Goal: Task Accomplishment & Management: Manage account settings

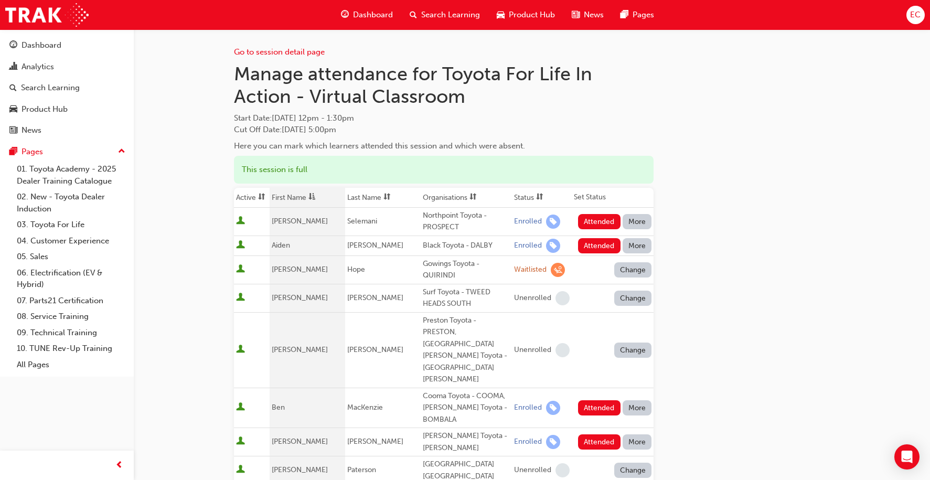
scroll to position [136, 0]
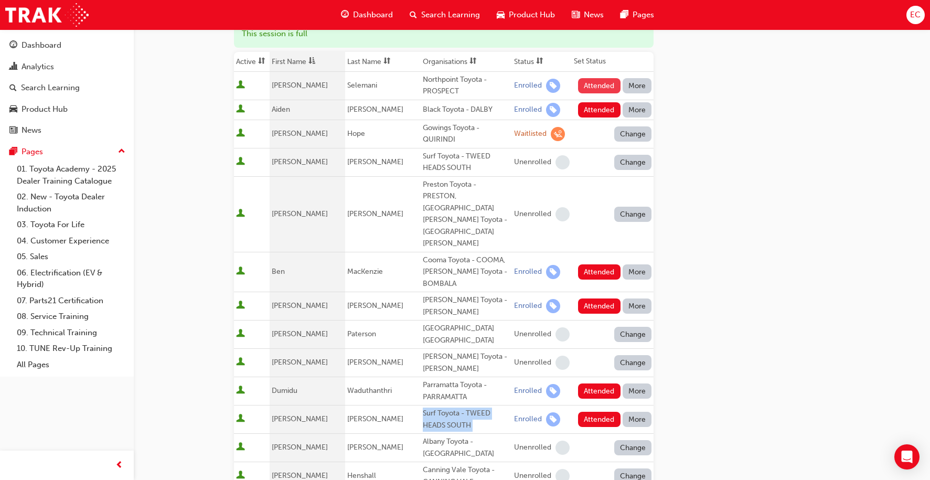
click at [602, 88] on button "Attended" at bounding box center [599, 85] width 42 height 15
click at [596, 109] on button "Attended" at bounding box center [599, 109] width 42 height 15
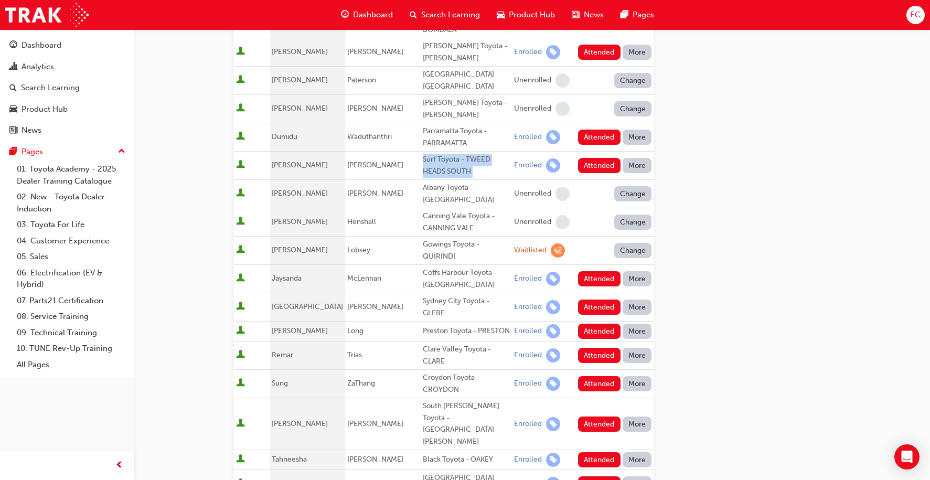
scroll to position [404, 0]
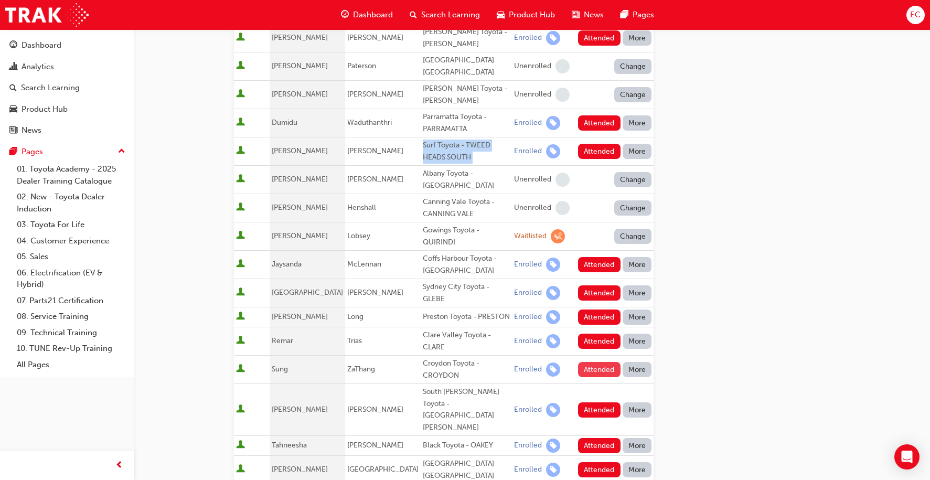
click at [594, 362] on button "Attended" at bounding box center [599, 369] width 42 height 15
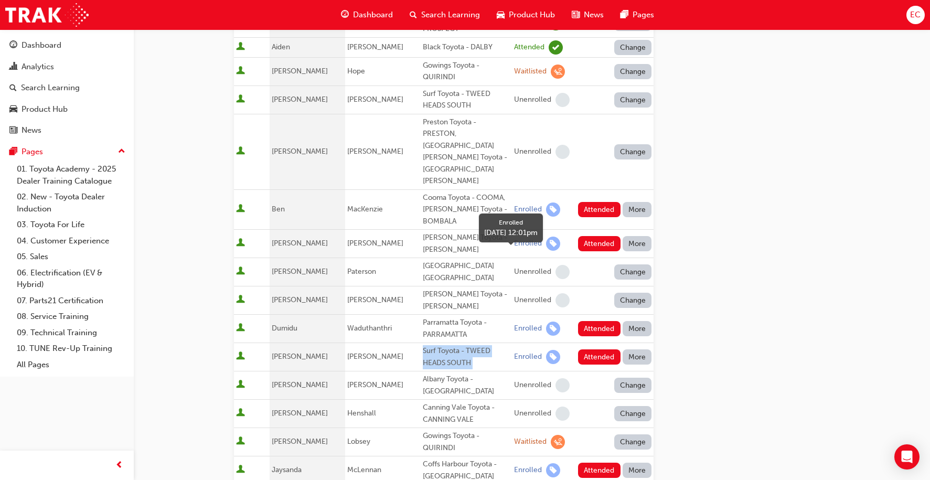
scroll to position [196, 0]
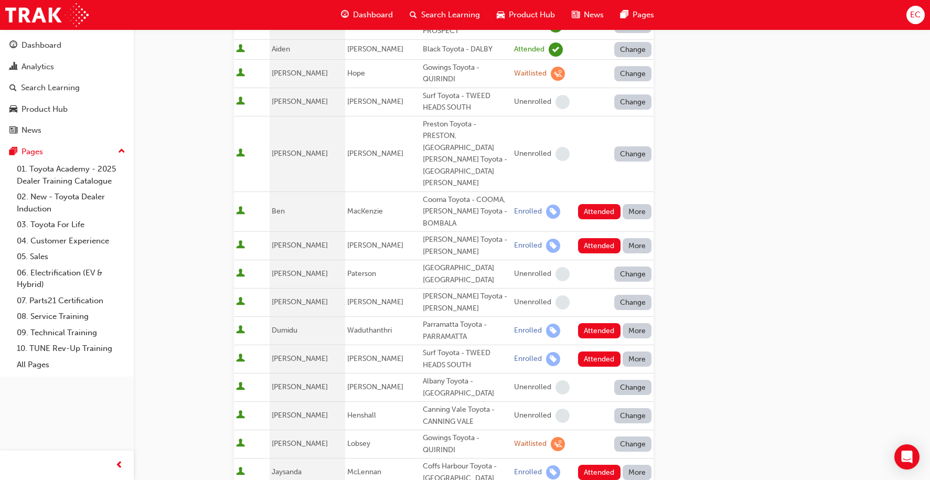
click at [423, 319] on div "Parramatta Toyota - PARRAMATTA" at bounding box center [466, 331] width 87 height 24
click at [593, 323] on button "Attended" at bounding box center [599, 330] width 42 height 15
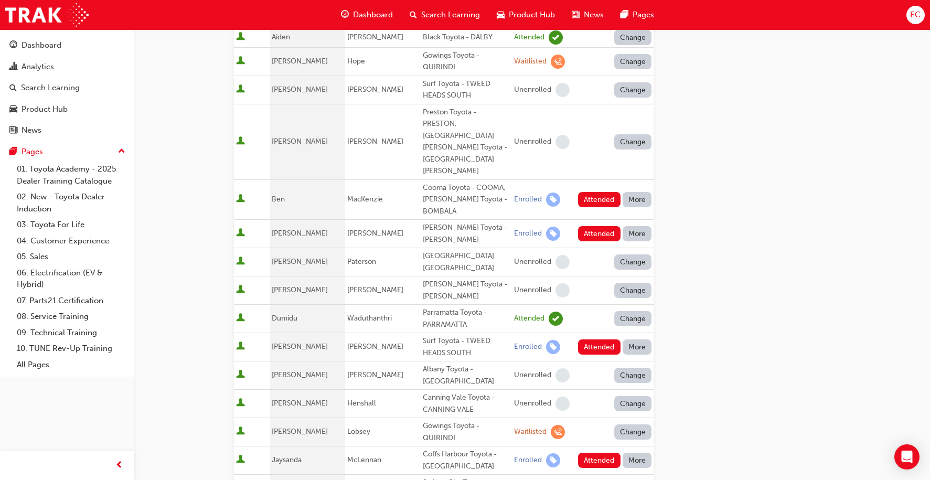
scroll to position [209, 0]
click at [593, 339] on button "Attended" at bounding box center [599, 346] width 42 height 15
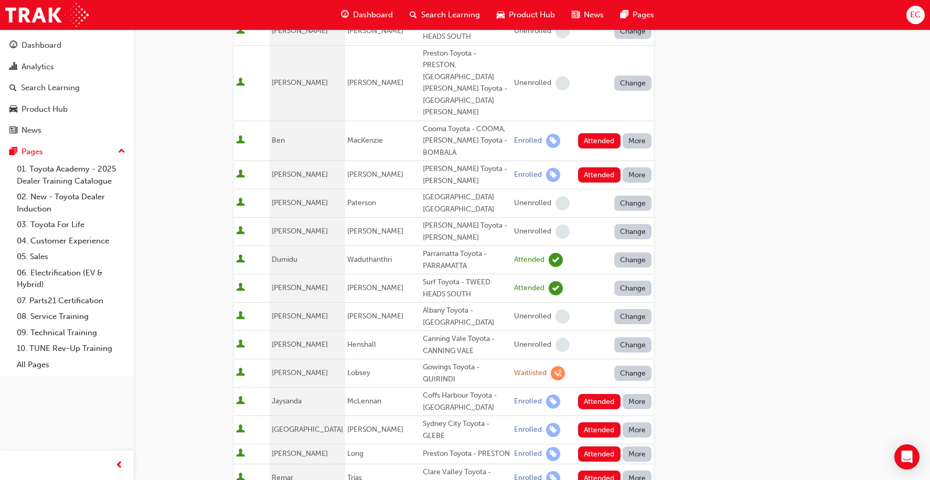
scroll to position [281, 0]
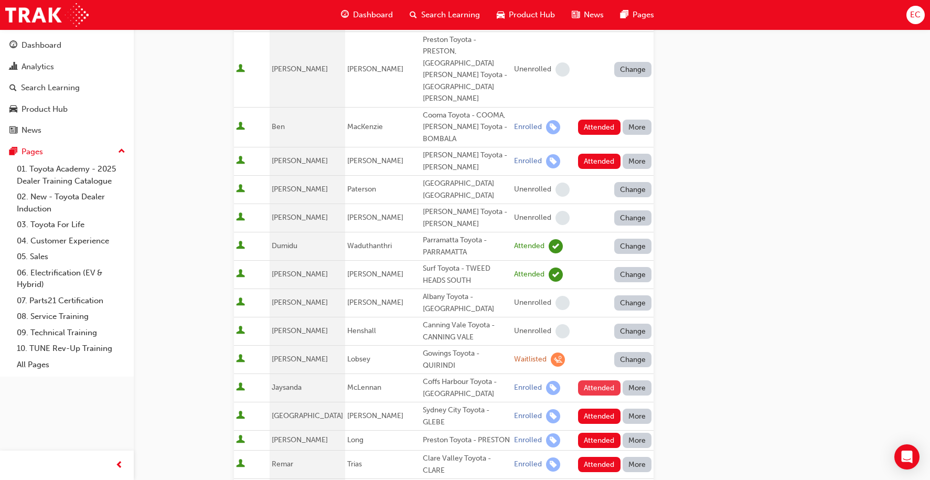
click at [591, 380] on button "Attended" at bounding box center [599, 387] width 42 height 15
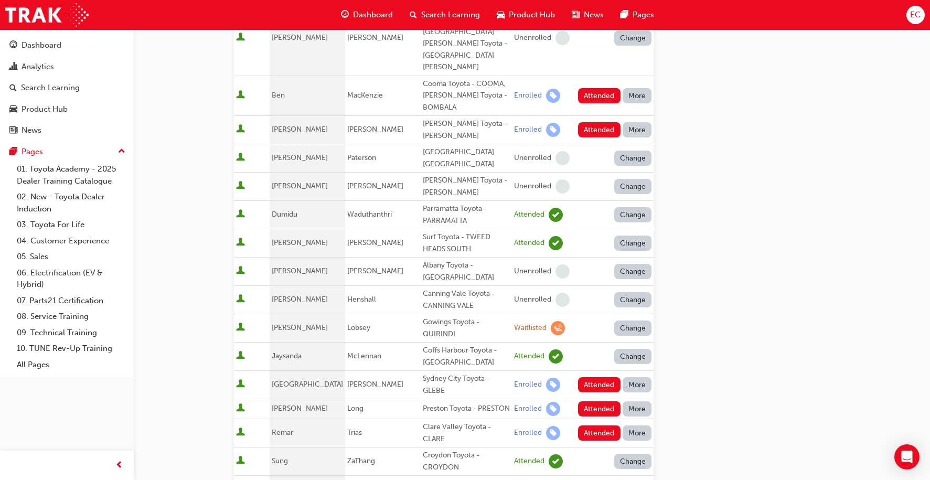
scroll to position [316, 0]
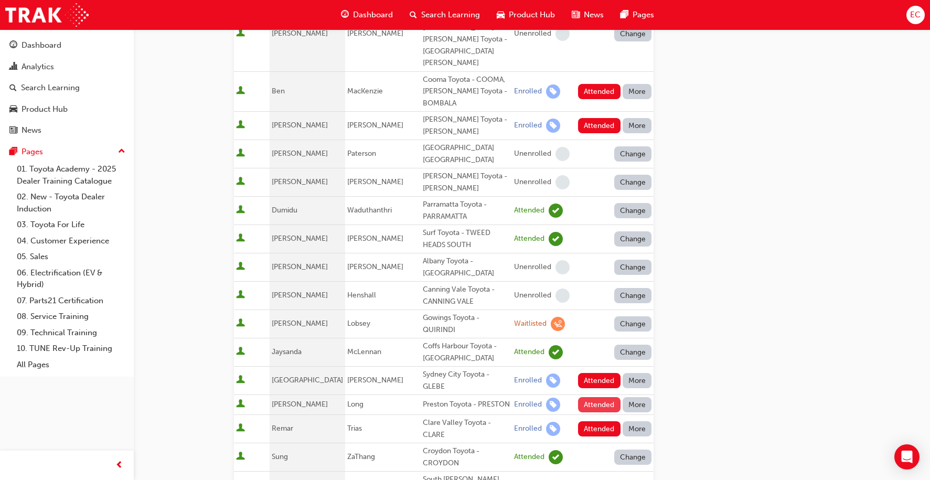
click at [590, 397] on button "Attended" at bounding box center [599, 404] width 42 height 15
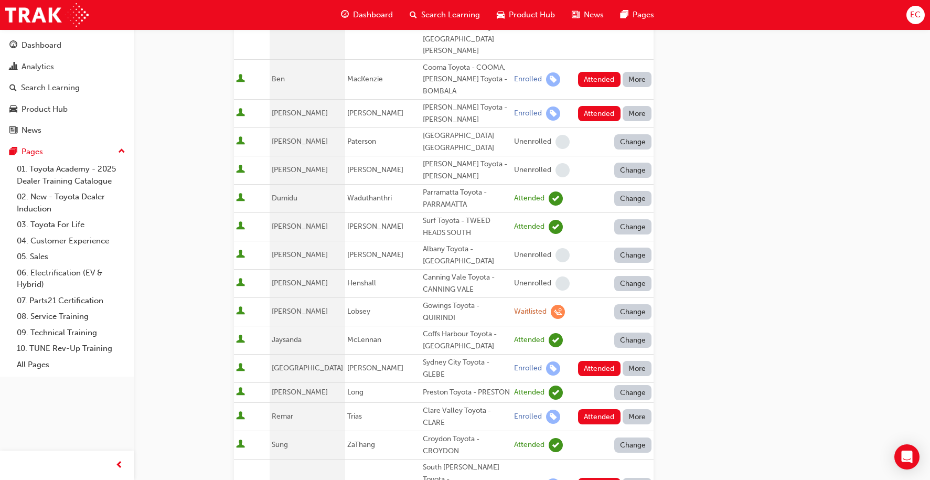
scroll to position [330, 0]
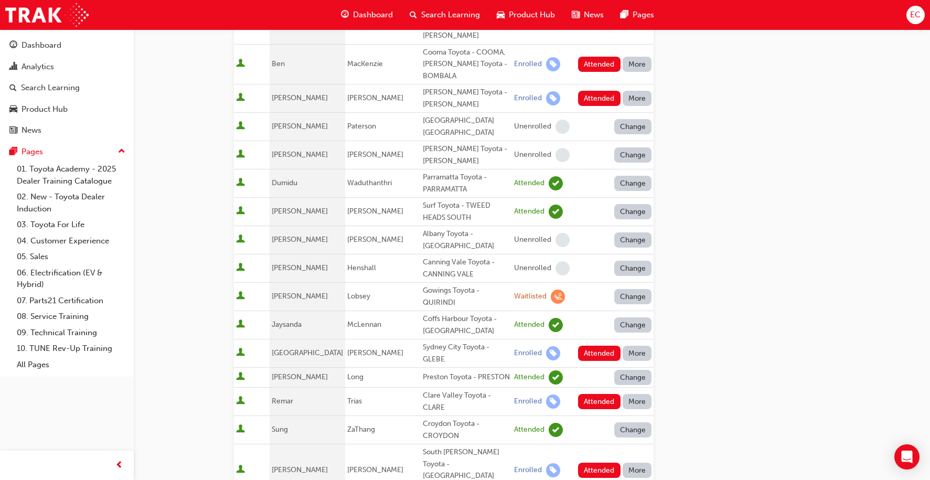
scroll to position [344, 0]
click at [590, 462] on button "Attended" at bounding box center [599, 469] width 42 height 15
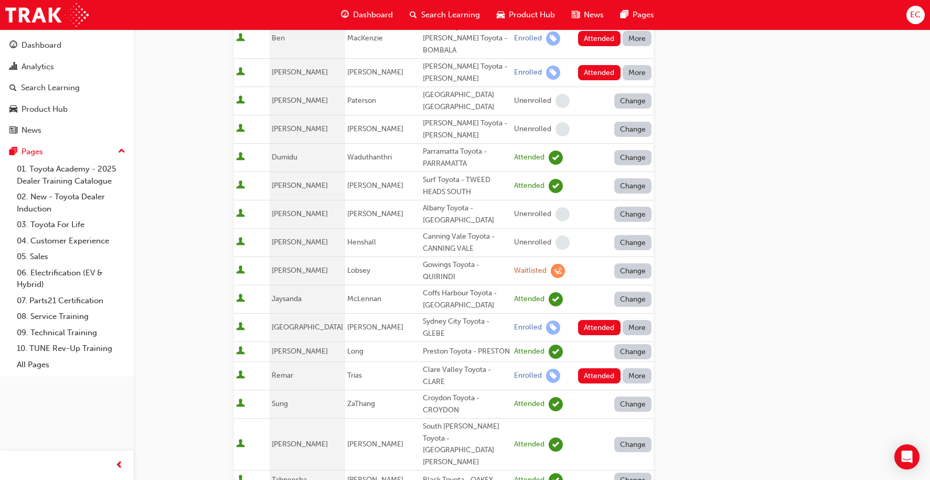
scroll to position [370, 0]
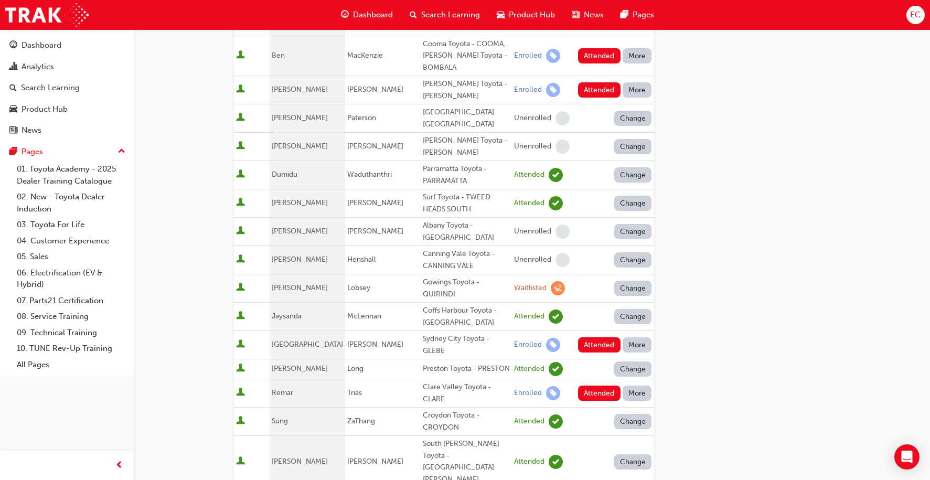
scroll to position [343, 0]
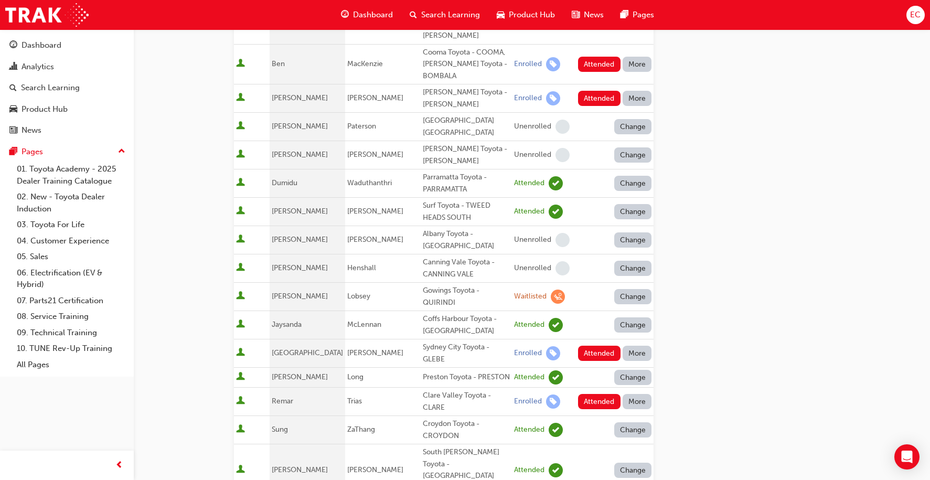
click at [633, 394] on button "More" at bounding box center [636, 401] width 29 height 15
click at [630, 318] on button "Absent" at bounding box center [636, 325] width 63 height 20
click at [637, 346] on button "More" at bounding box center [636, 353] width 29 height 15
click at [636, 277] on button "Absent" at bounding box center [636, 285] width 63 height 20
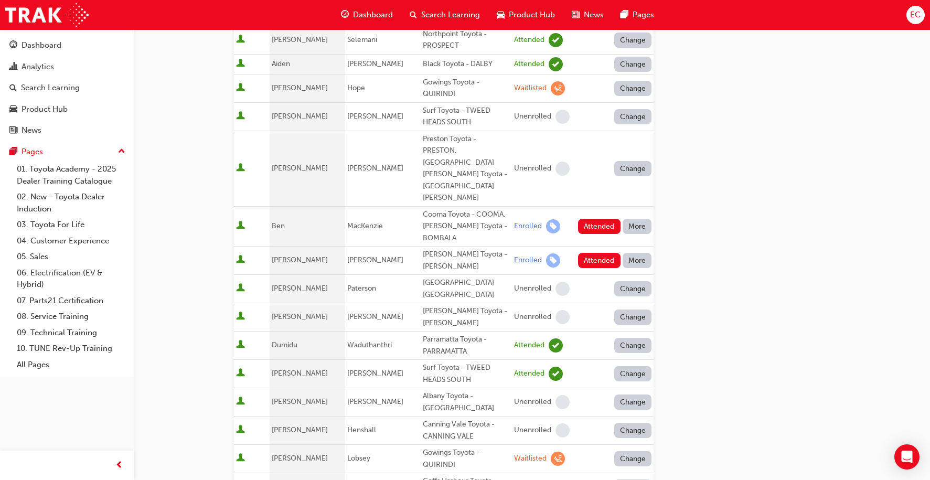
scroll to position [118, 0]
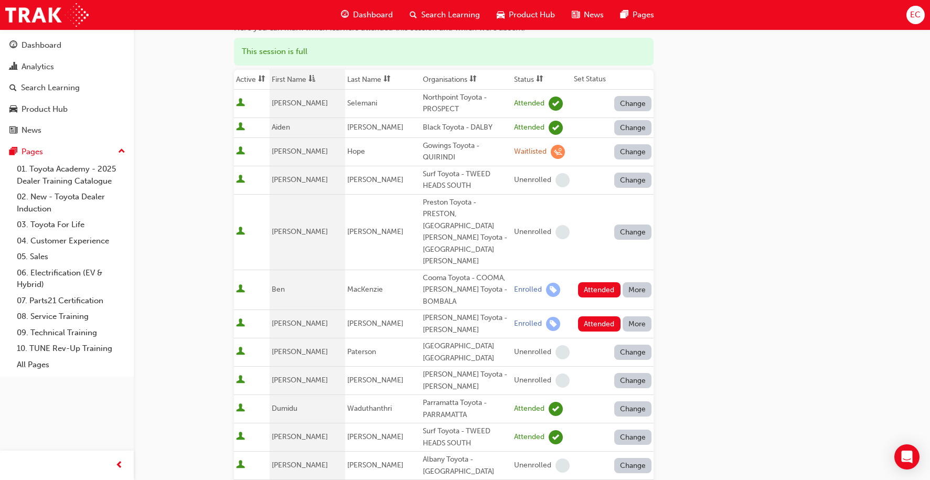
click at [630, 316] on button "More" at bounding box center [636, 323] width 29 height 15
click at [626, 287] on div "Absent" at bounding box center [621, 290] width 25 height 12
click at [632, 282] on button "More" at bounding box center [636, 289] width 29 height 15
click at [628, 261] on div "Absent" at bounding box center [621, 266] width 25 height 12
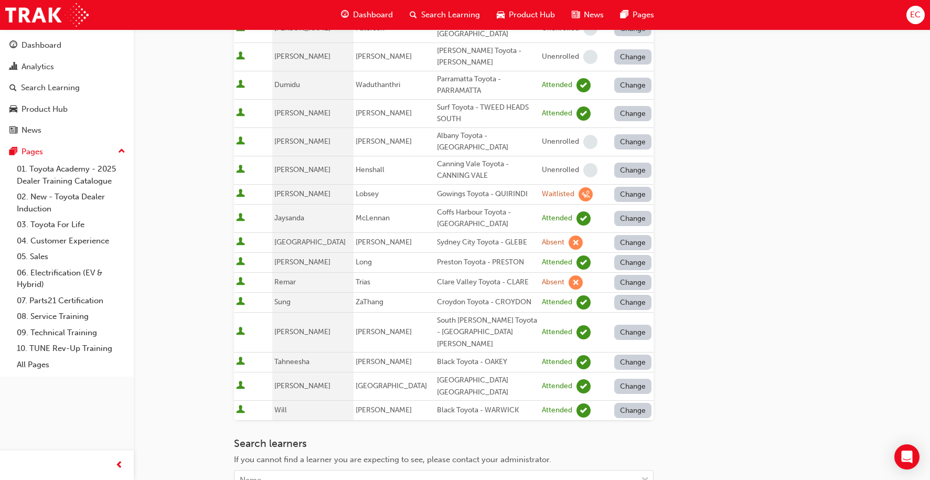
scroll to position [577, 0]
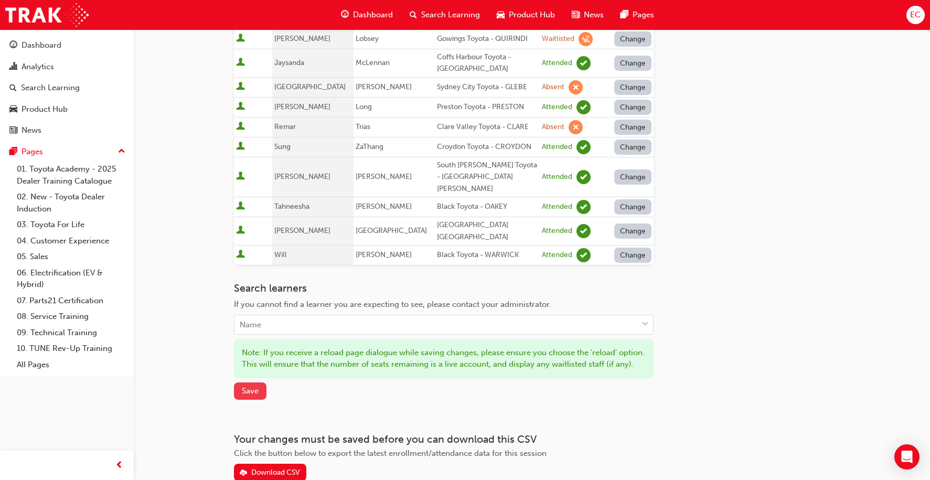
click at [254, 386] on span "Save" at bounding box center [250, 390] width 17 height 9
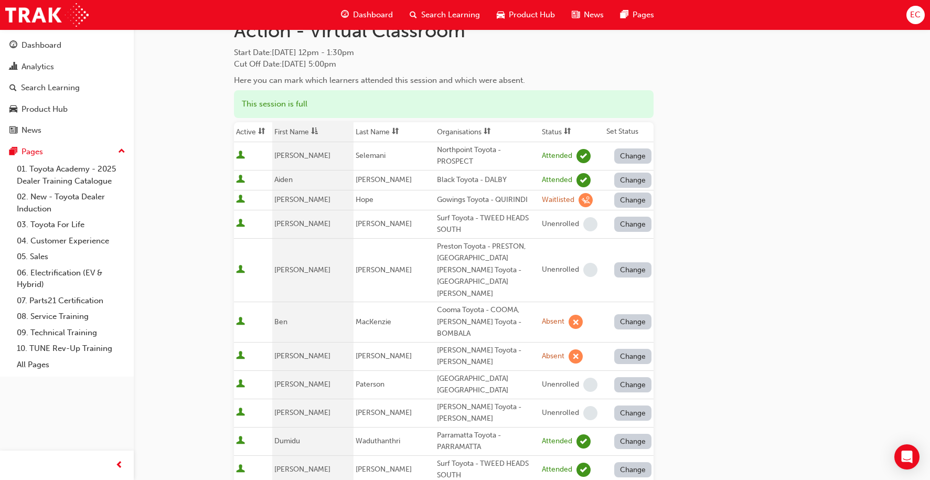
scroll to position [0, 0]
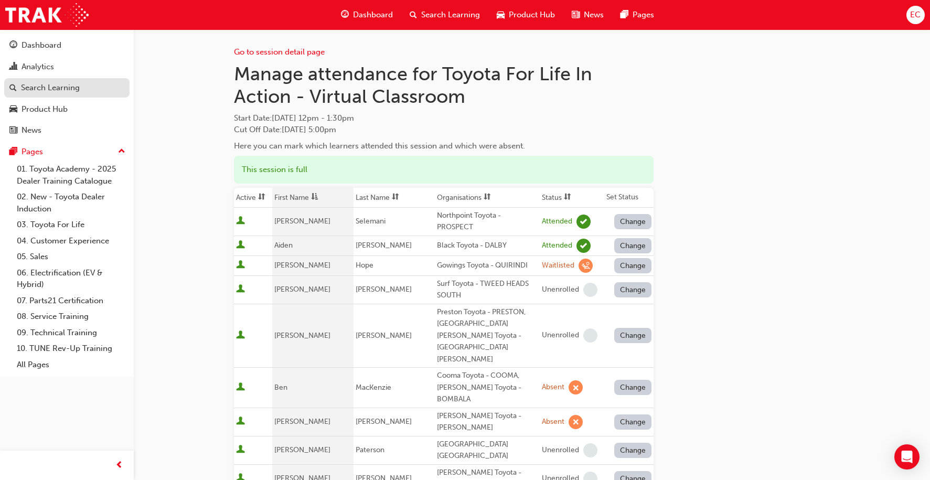
click at [63, 88] on div "Search Learning" at bounding box center [50, 88] width 59 height 12
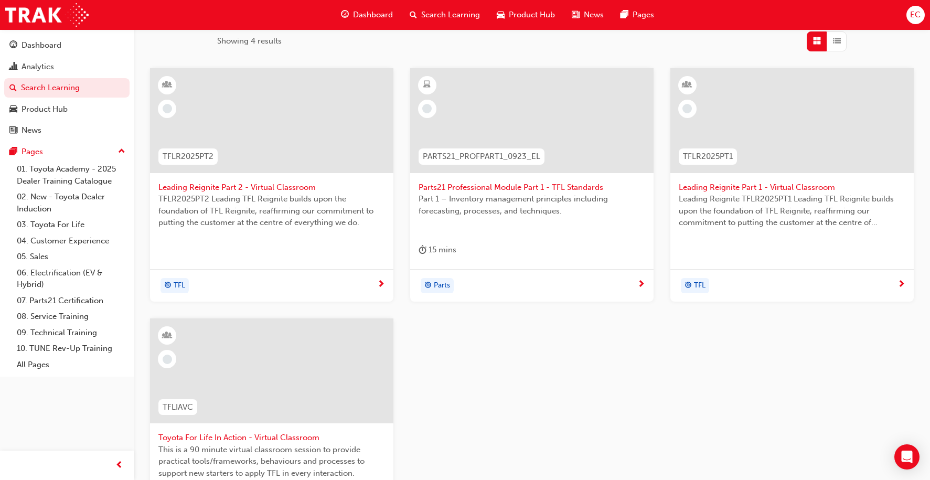
scroll to position [279, 0]
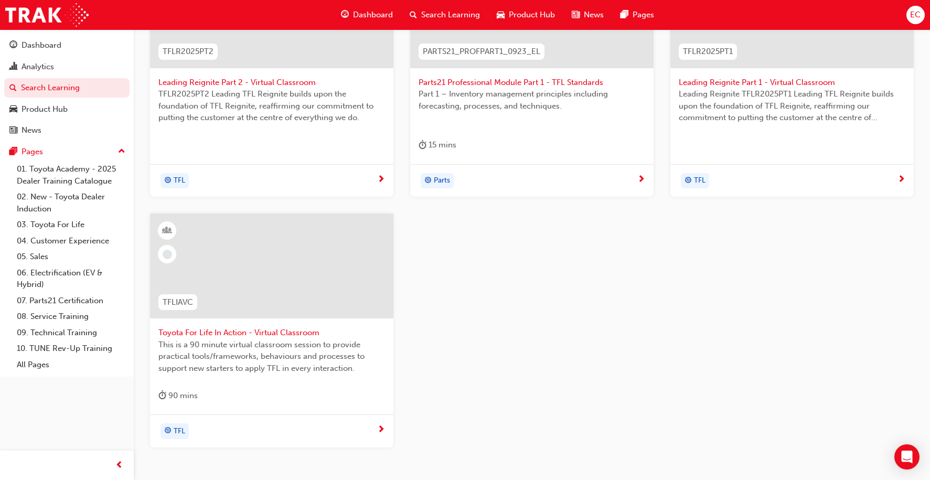
click at [248, 332] on span "Toyota For Life In Action - Virtual Classroom" at bounding box center [271, 333] width 227 height 12
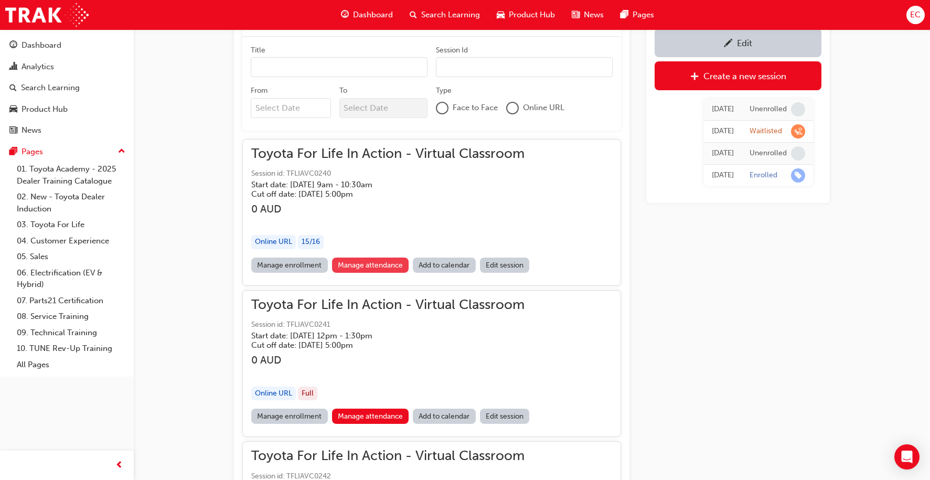
scroll to position [692, 0]
click at [362, 263] on link "Manage attendance" at bounding box center [370, 265] width 77 height 15
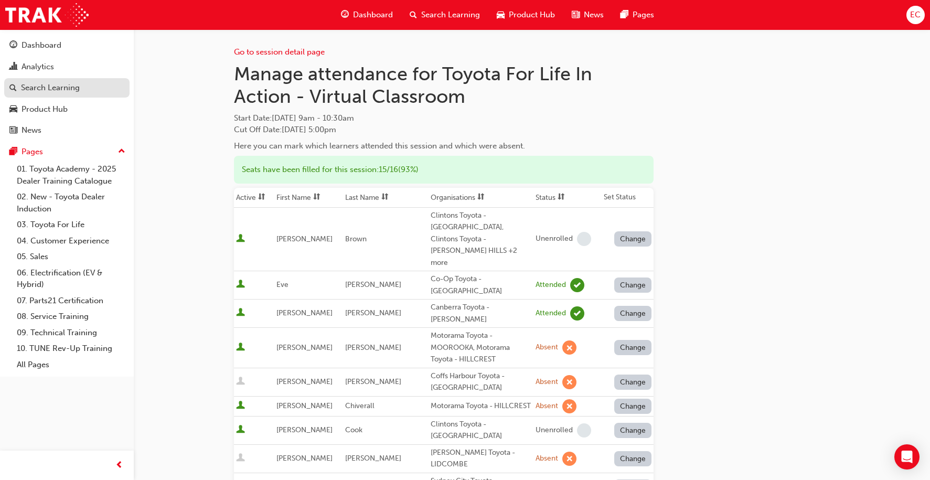
click at [61, 87] on div "Search Learning" at bounding box center [50, 88] width 59 height 12
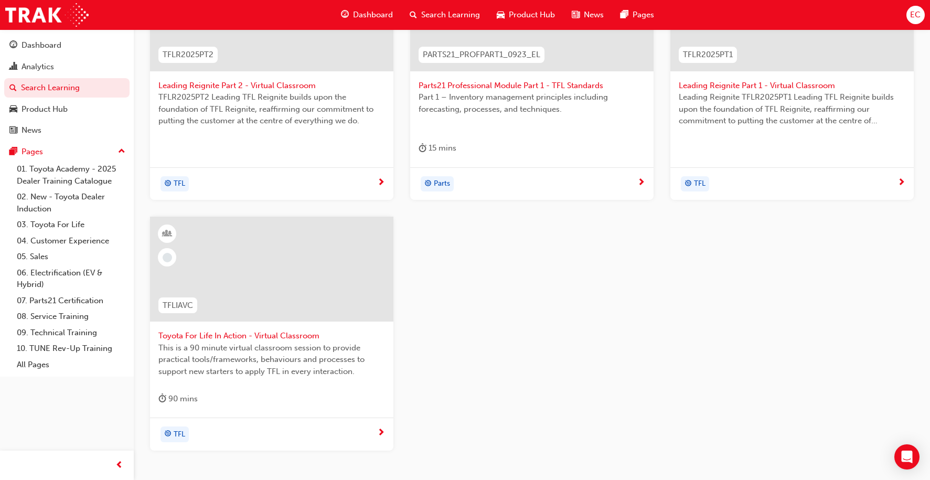
scroll to position [338, 0]
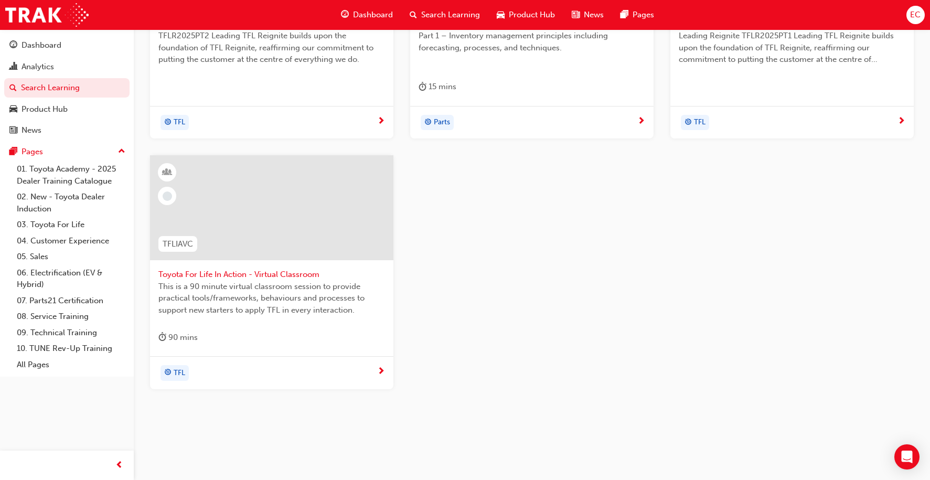
click at [226, 276] on span "Toyota For Life In Action - Virtual Classroom" at bounding box center [271, 274] width 227 height 12
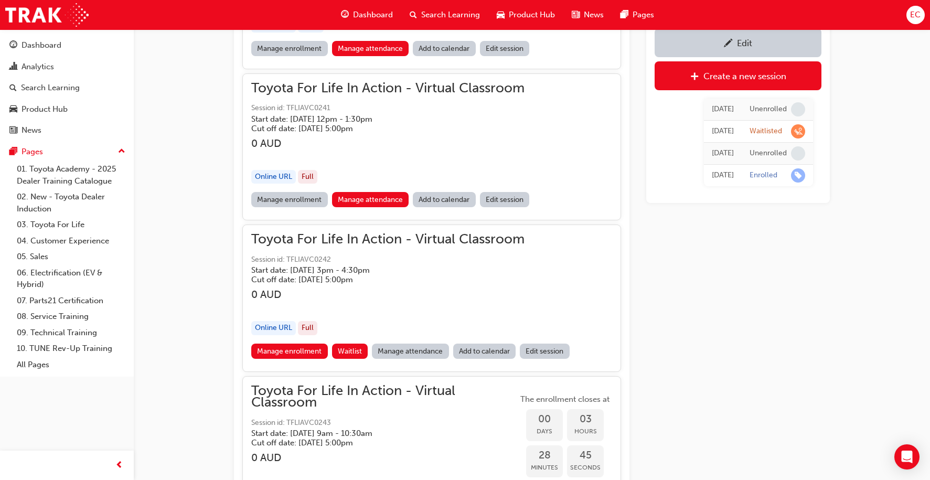
scroll to position [915, 0]
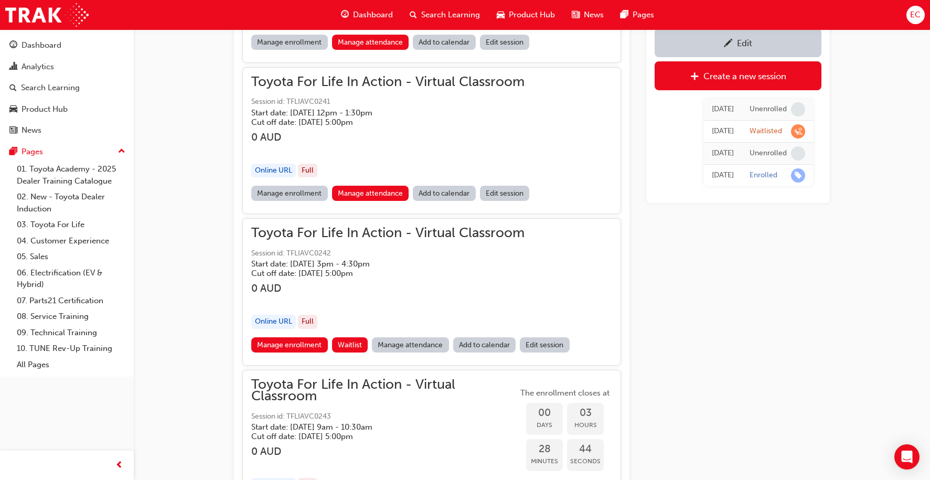
click at [394, 341] on link "Manage attendance" at bounding box center [410, 344] width 77 height 15
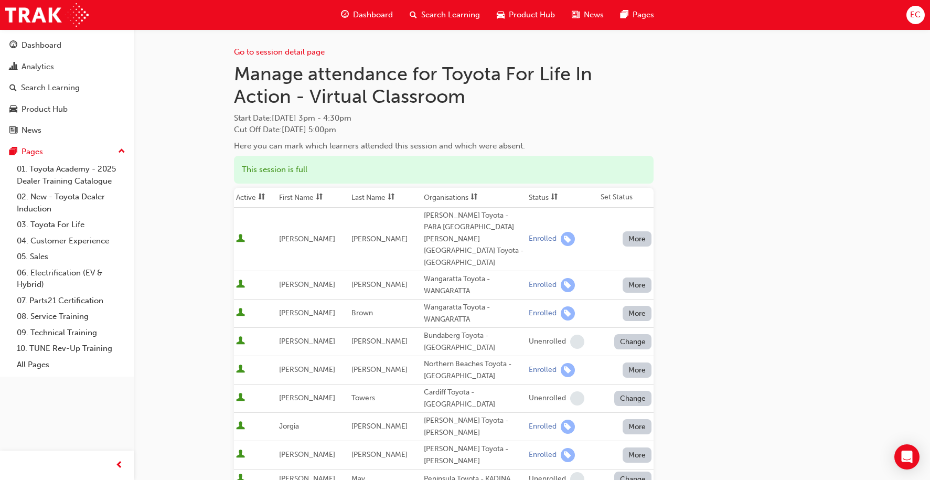
click at [307, 202] on th "First Name" at bounding box center [313, 198] width 72 height 20
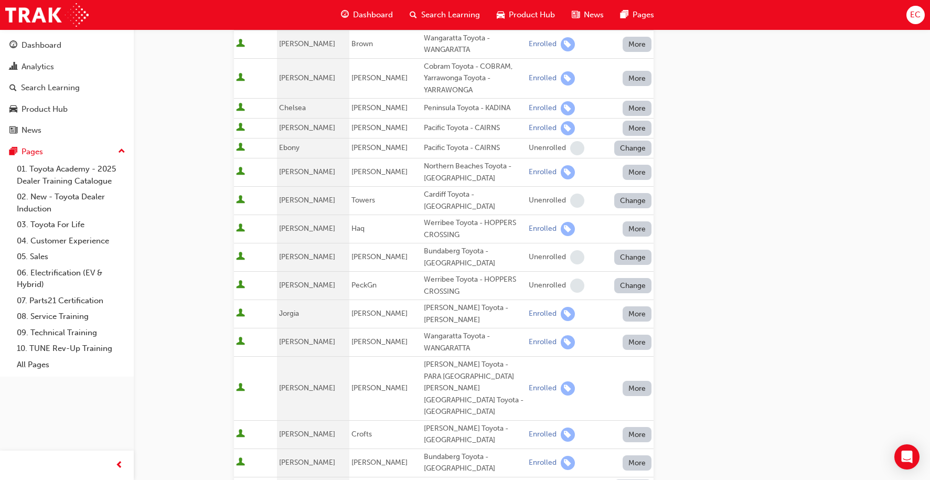
scroll to position [150, 0]
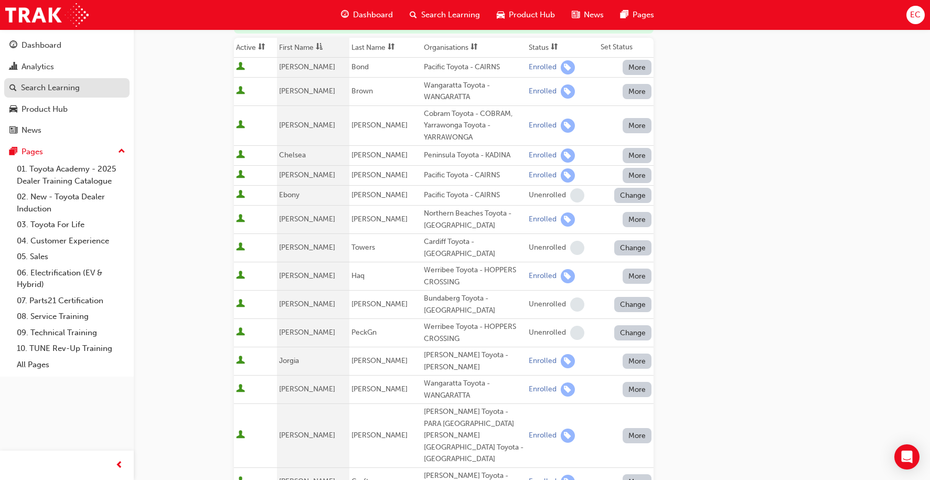
click at [76, 91] on div "Search Learning" at bounding box center [50, 88] width 59 height 12
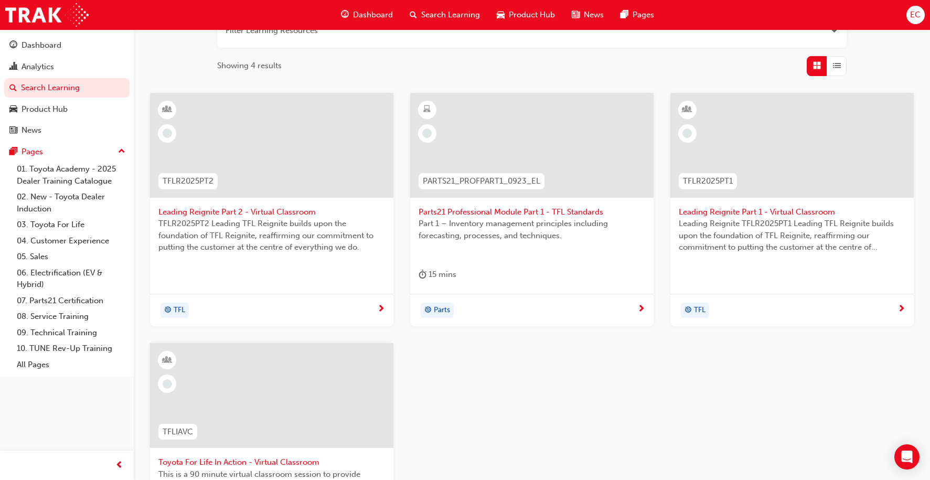
click at [228, 450] on div at bounding box center [271, 403] width 227 height 105
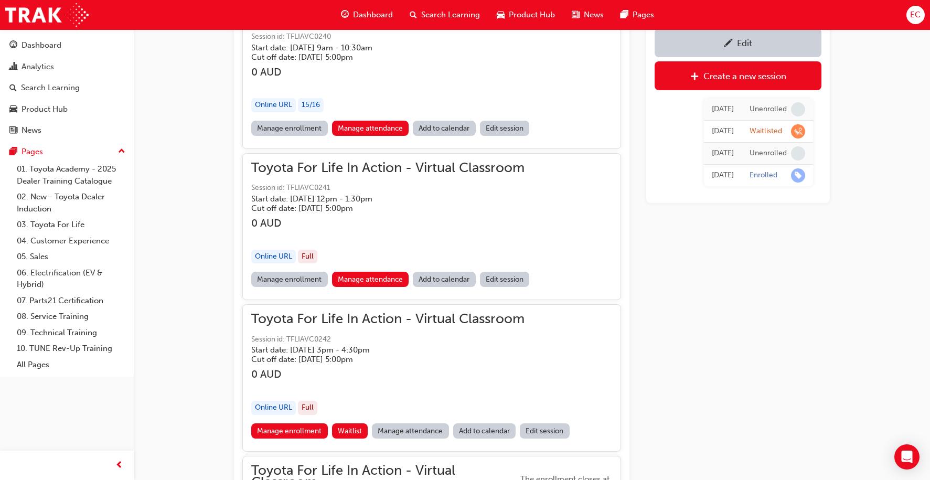
scroll to position [831, 0]
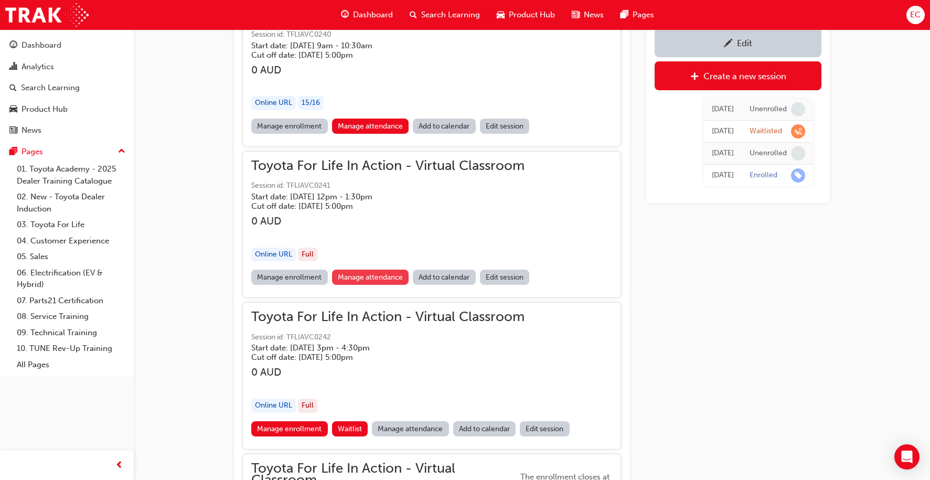
click at [362, 271] on link "Manage attendance" at bounding box center [370, 277] width 77 height 15
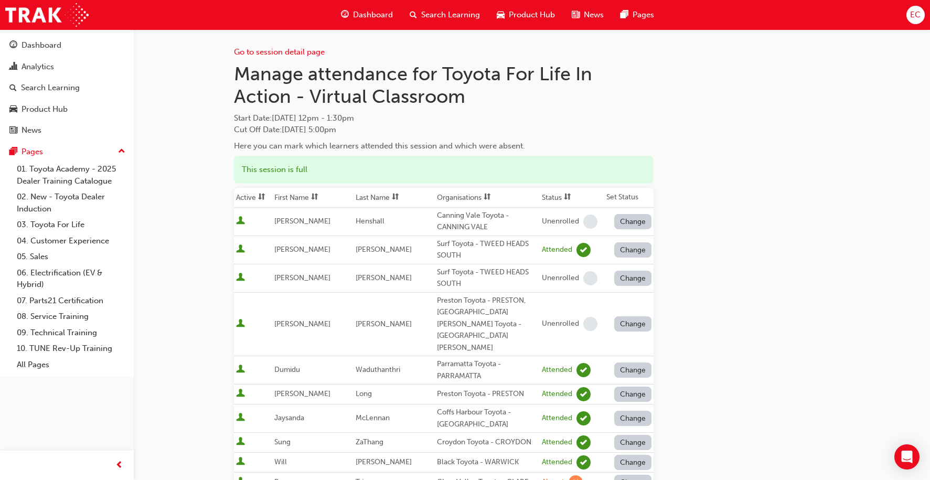
click at [305, 195] on th "First Name" at bounding box center [312, 198] width 81 height 20
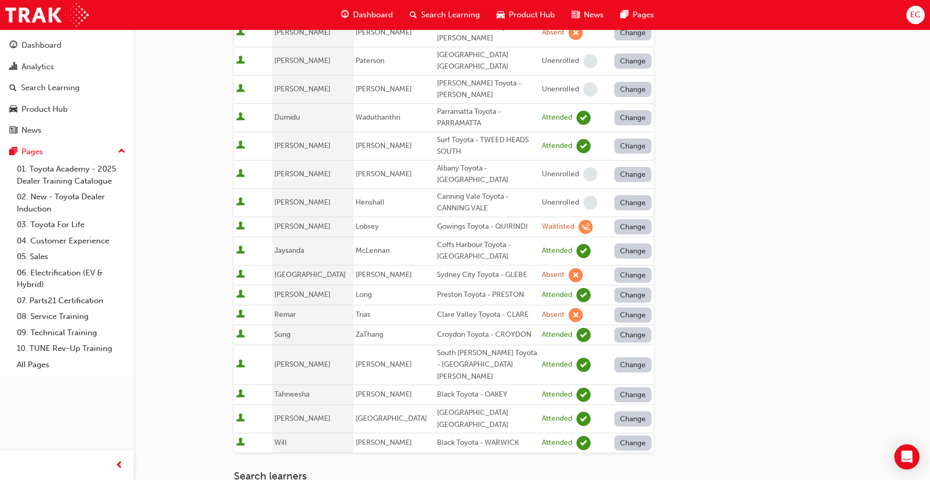
scroll to position [394, 0]
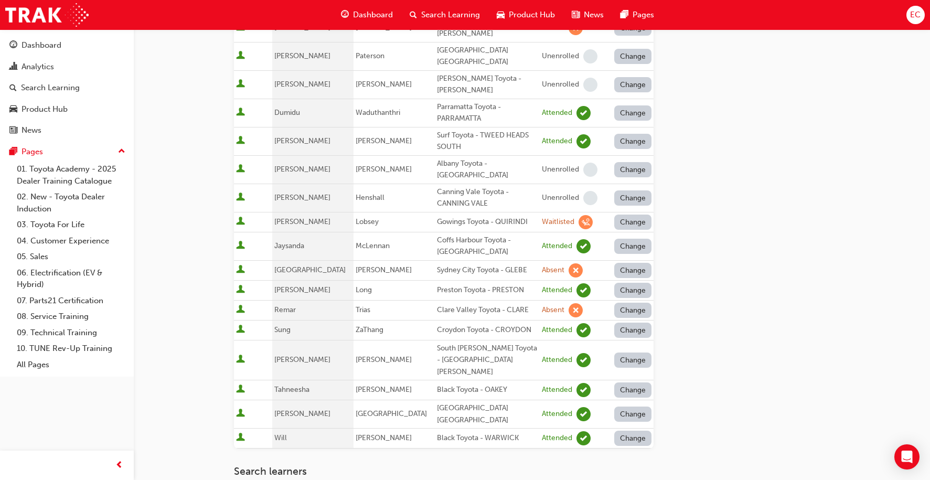
click at [619, 263] on button "Change" at bounding box center [633, 270] width 38 height 15
click at [614, 252] on div "Enrolled" at bounding box center [620, 255] width 30 height 12
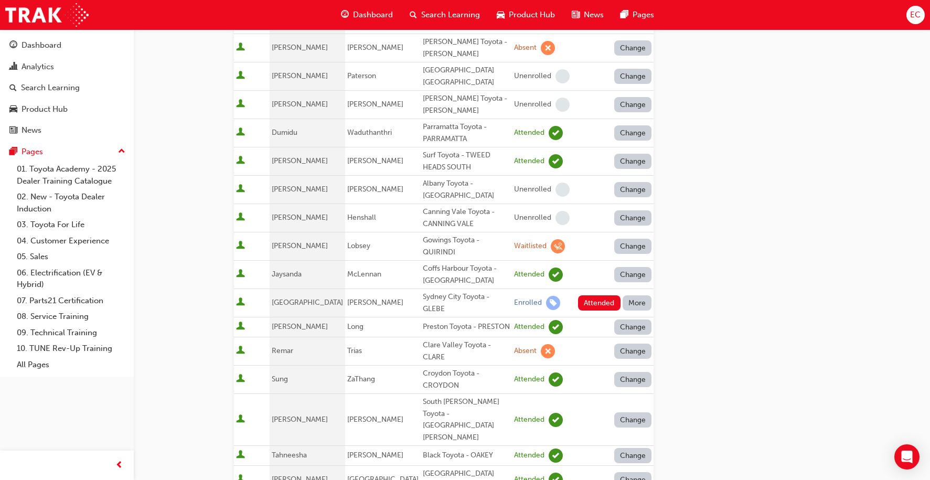
click at [632, 295] on button "More" at bounding box center [636, 302] width 29 height 15
click at [623, 275] on div "Unenrolled" at bounding box center [629, 274] width 40 height 12
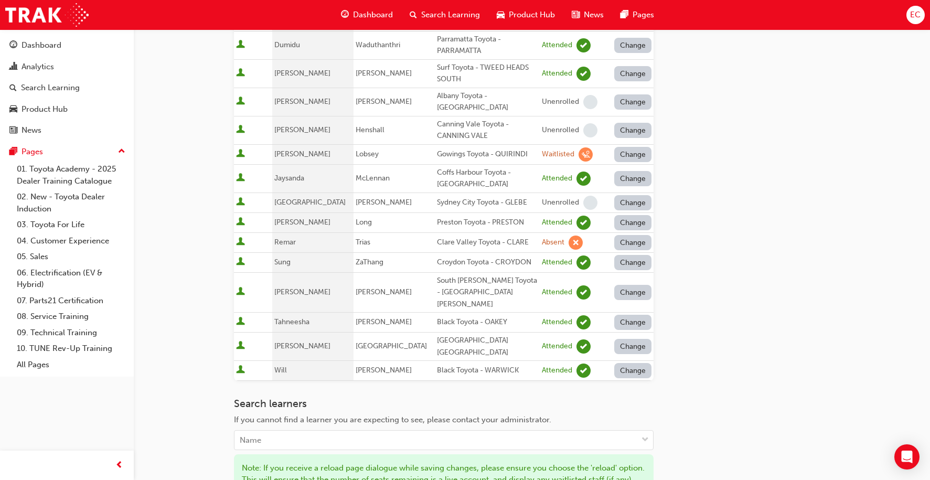
scroll to position [523, 0]
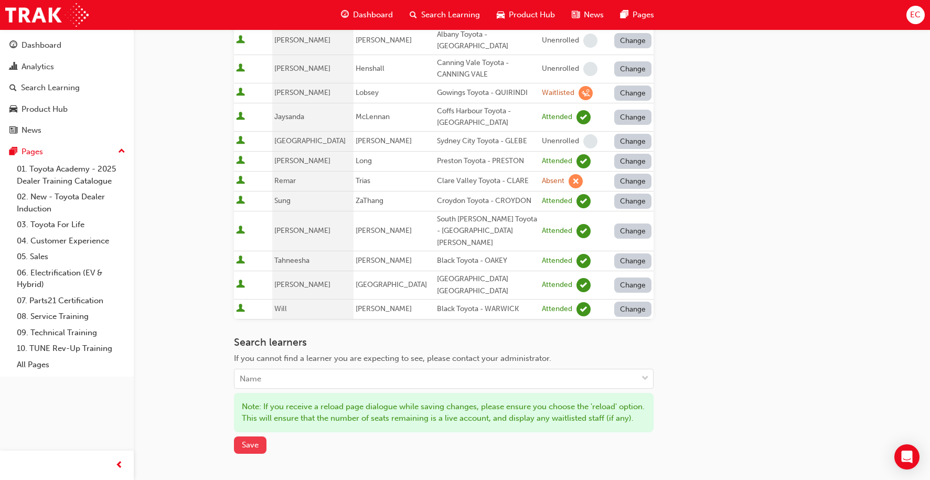
click at [250, 440] on span "Save" at bounding box center [250, 444] width 17 height 9
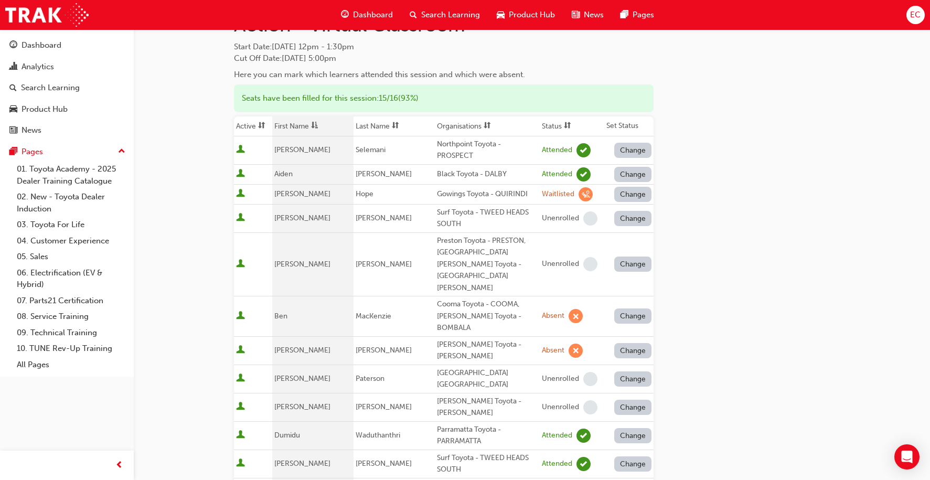
scroll to position [0, 0]
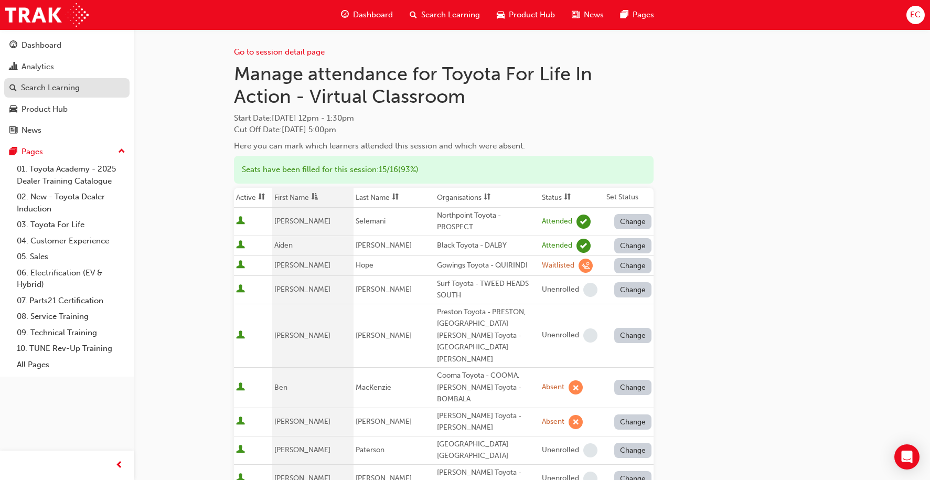
click at [72, 86] on div "Search Learning" at bounding box center [50, 88] width 59 height 12
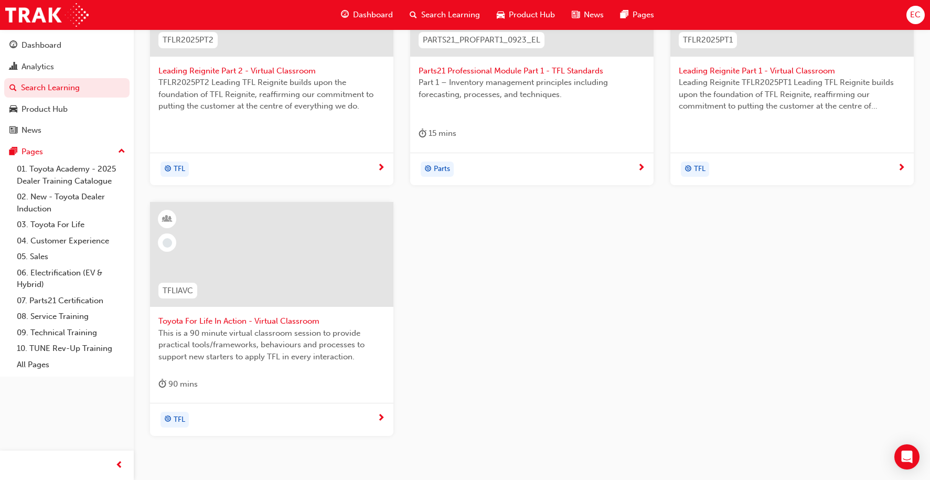
click at [259, 316] on span "Toyota For Life In Action - Virtual Classroom" at bounding box center [271, 321] width 227 height 12
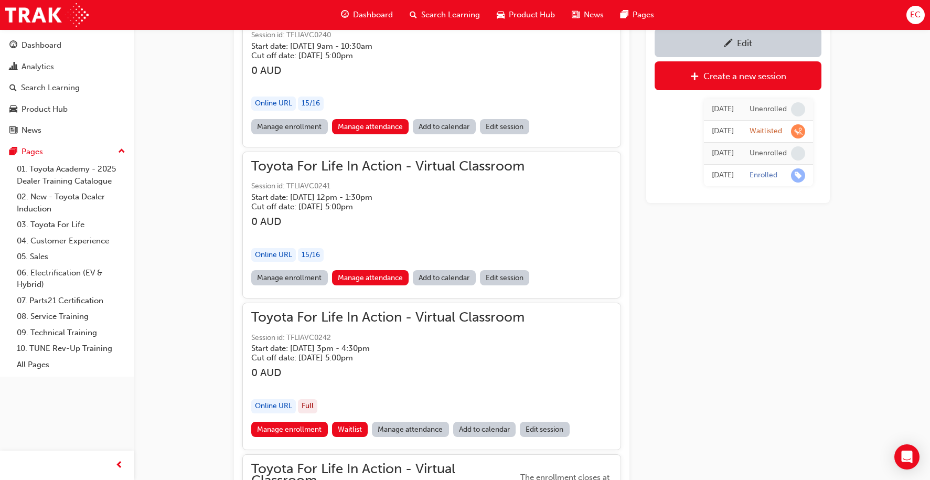
scroll to position [831, 0]
click at [402, 426] on link "Manage attendance" at bounding box center [410, 428] width 77 height 15
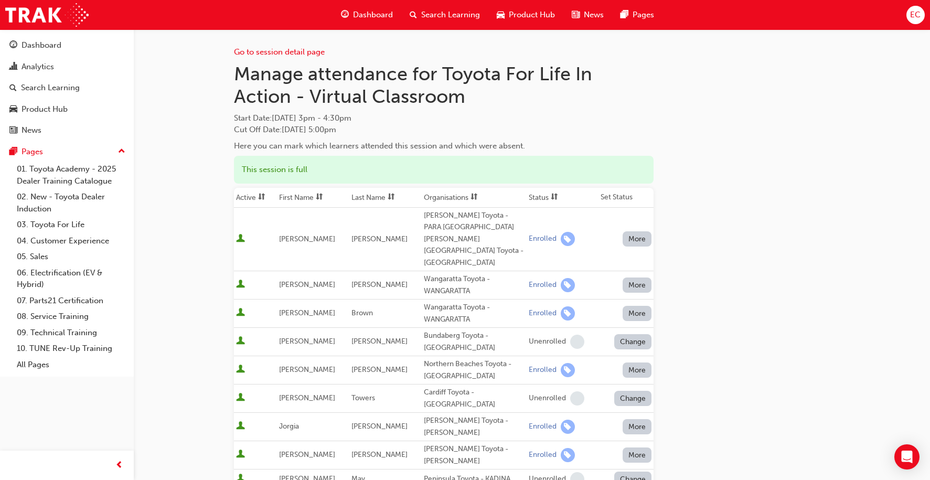
click at [287, 197] on th "First Name" at bounding box center [313, 198] width 72 height 20
